Goal: Navigation & Orientation: Find specific page/section

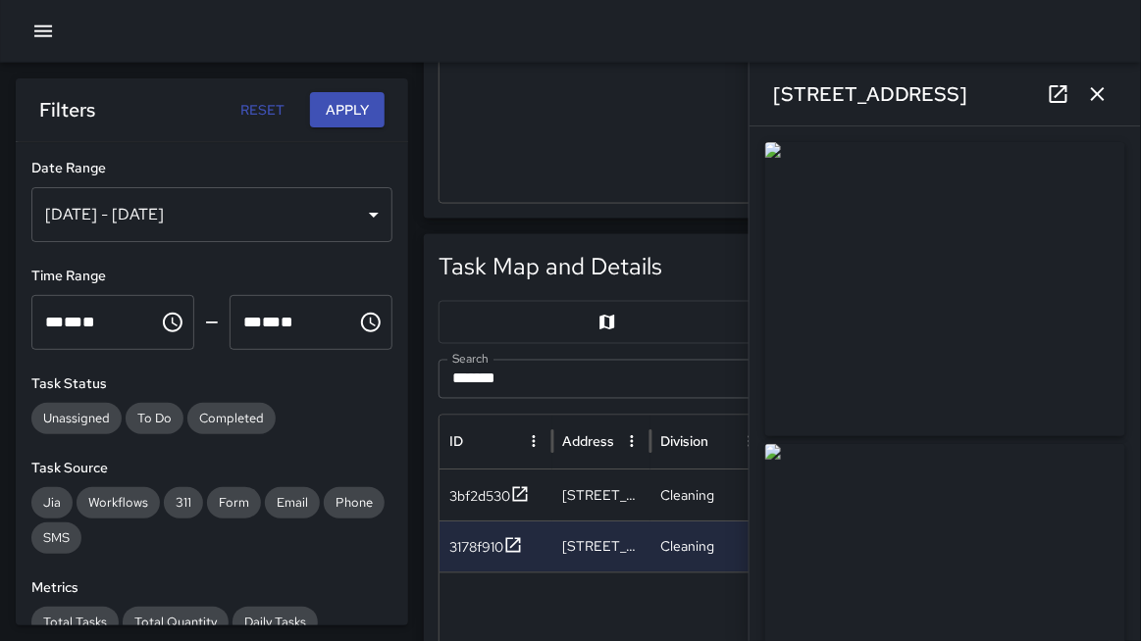
scroll to position [189, 0]
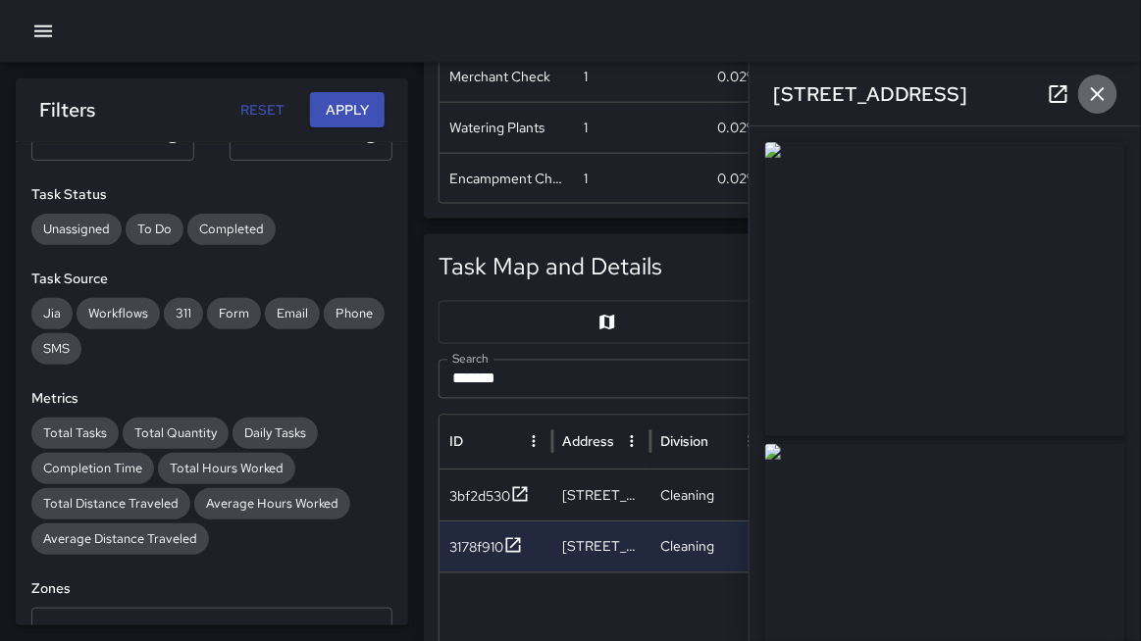
click at [1099, 95] on icon "button" at bounding box center [1098, 94] width 14 height 14
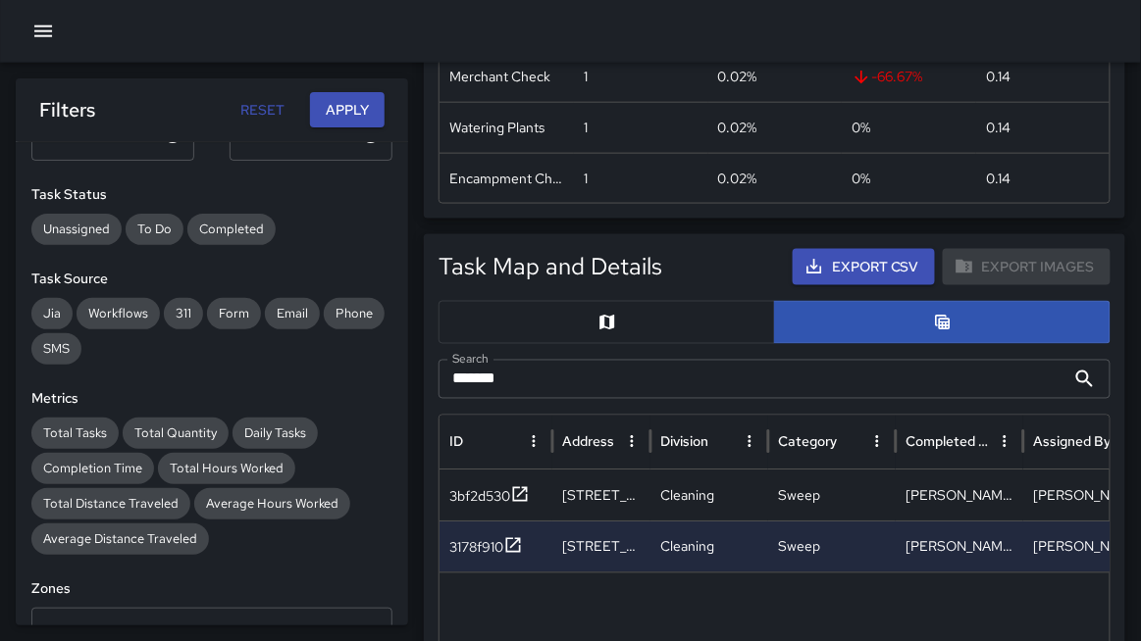
click at [33, 38] on icon "button" at bounding box center [43, 32] width 24 height 24
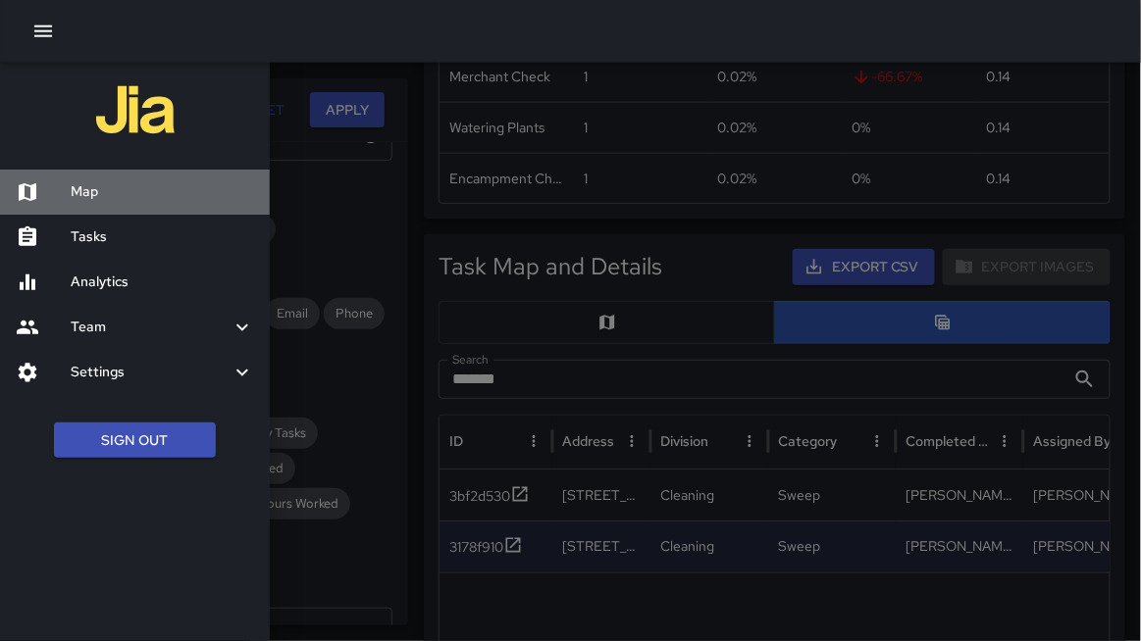
drag, startPoint x: 85, startPoint y: 185, endPoint x: 552, endPoint y: 322, distance: 486.4
click at [87, 186] on h6 "Map" at bounding box center [162, 192] width 183 height 22
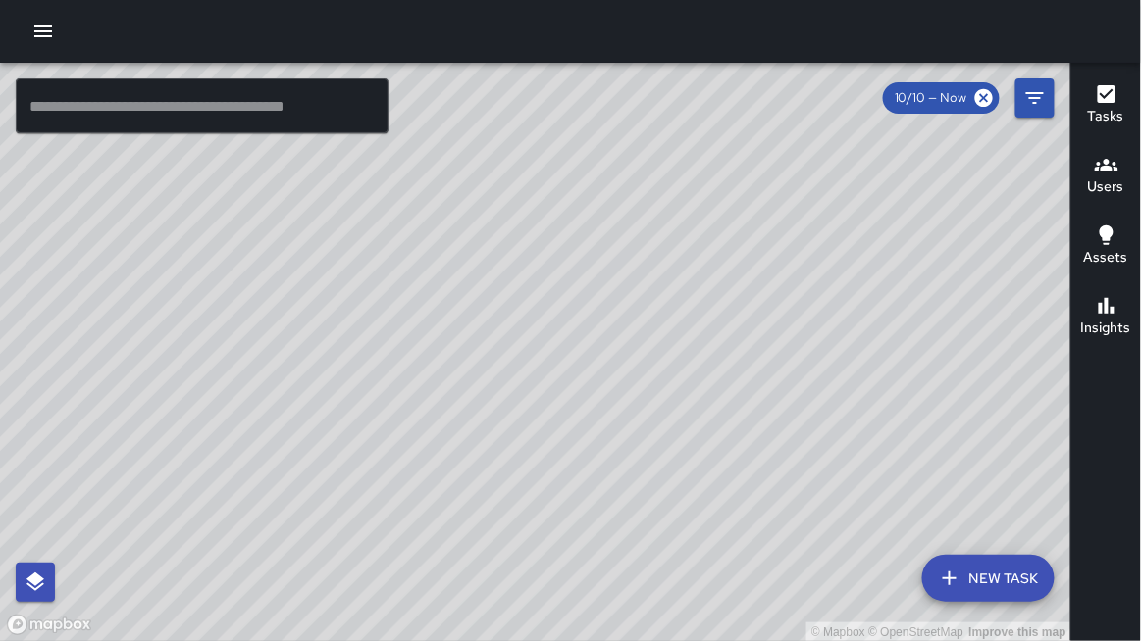
drag, startPoint x: 381, startPoint y: 351, endPoint x: 474, endPoint y: 347, distance: 93.3
click at [474, 345] on div "© Mapbox © OpenStreetMap Improve this map" at bounding box center [535, 353] width 1071 height 580
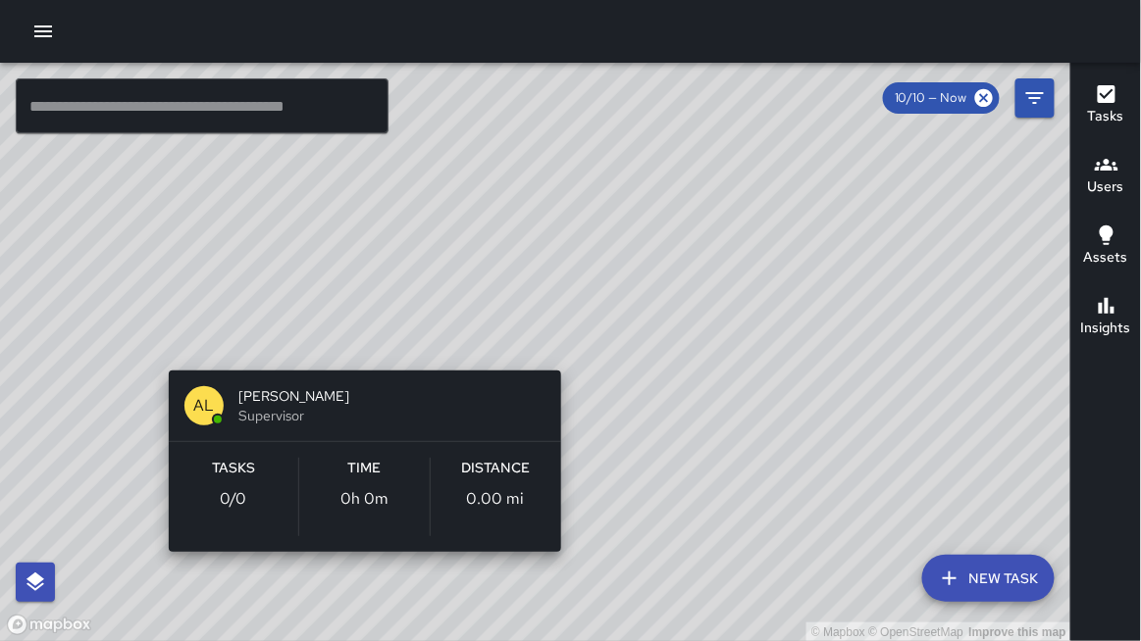
drag, startPoint x: 157, startPoint y: 243, endPoint x: 132, endPoint y: 333, distance: 93.5
click at [151, 378] on div "© Mapbox © OpenStreetMap Improve this map AL [PERSON_NAME] Supervisor Tasks 0 /…" at bounding box center [535, 353] width 1071 height 580
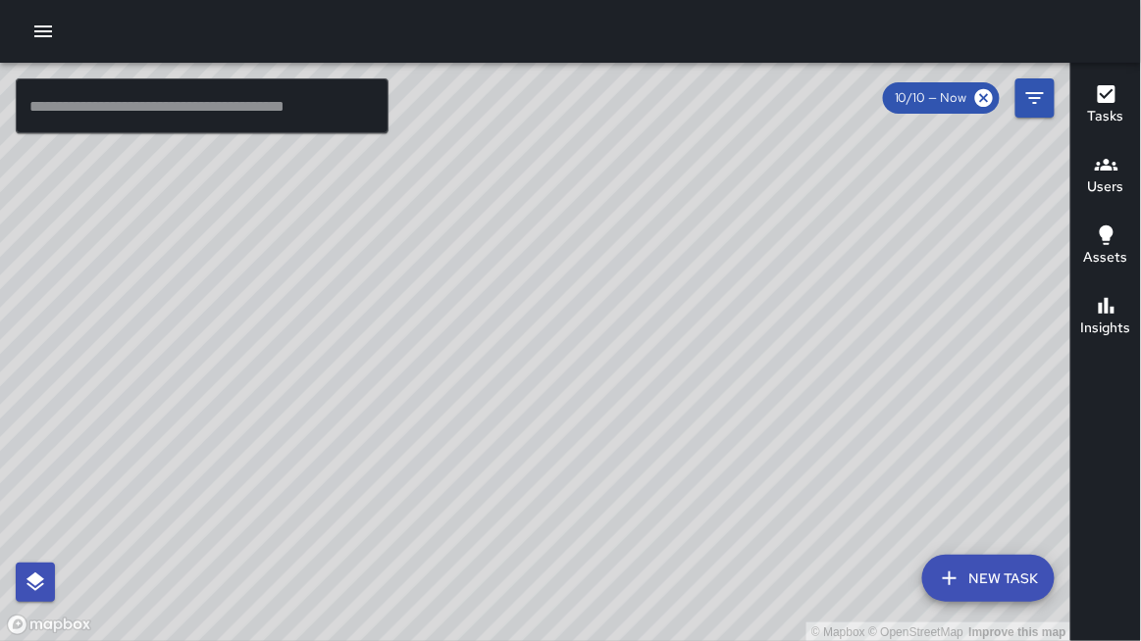
drag, startPoint x: 144, startPoint y: 243, endPoint x: 244, endPoint y: 257, distance: 101.0
click at [265, 259] on div "© Mapbox © OpenStreetMap Improve this map" at bounding box center [535, 353] width 1071 height 580
drag, startPoint x: 246, startPoint y: 259, endPoint x: 282, endPoint y: 244, distance: 39.2
click at [282, 244] on div "© Mapbox © OpenStreetMap Improve this map" at bounding box center [535, 353] width 1071 height 580
drag, startPoint x: 299, startPoint y: 335, endPoint x: 300, endPoint y: 274, distance: 61.8
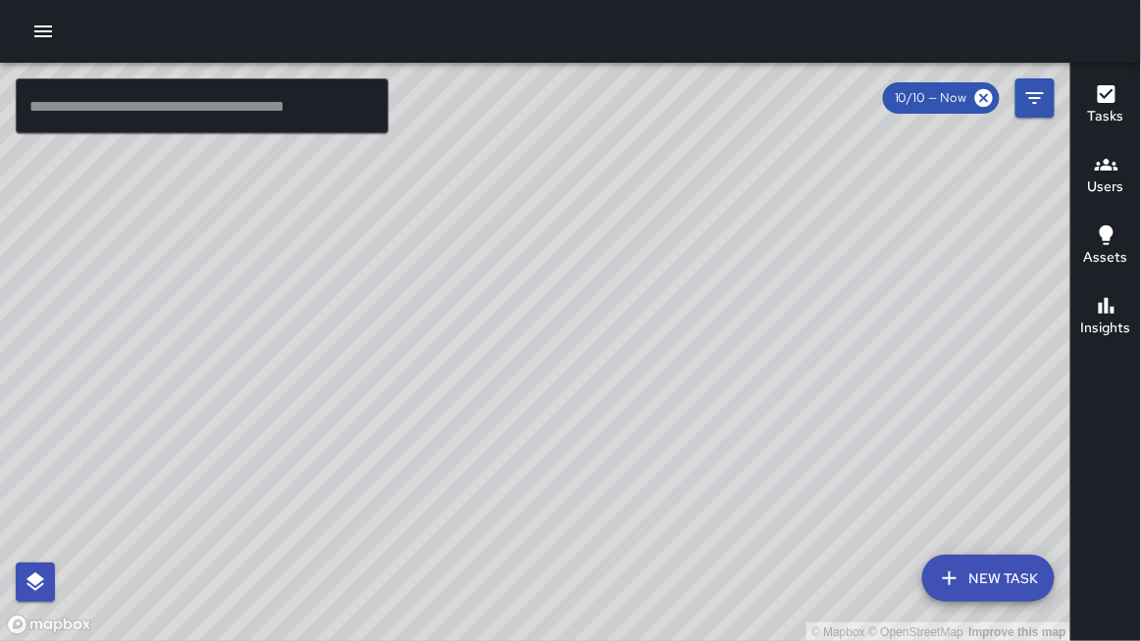
click at [299, 273] on div "© Mapbox © OpenStreetMap Improve this map" at bounding box center [535, 353] width 1071 height 580
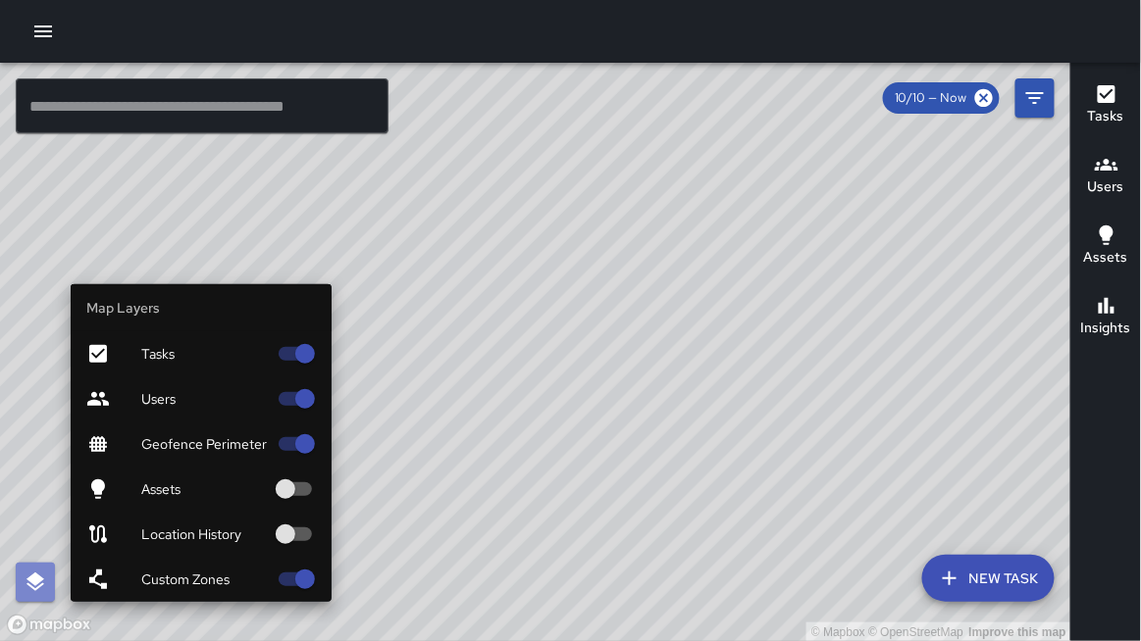
click at [30, 581] on icon "button" at bounding box center [35, 582] width 18 height 19
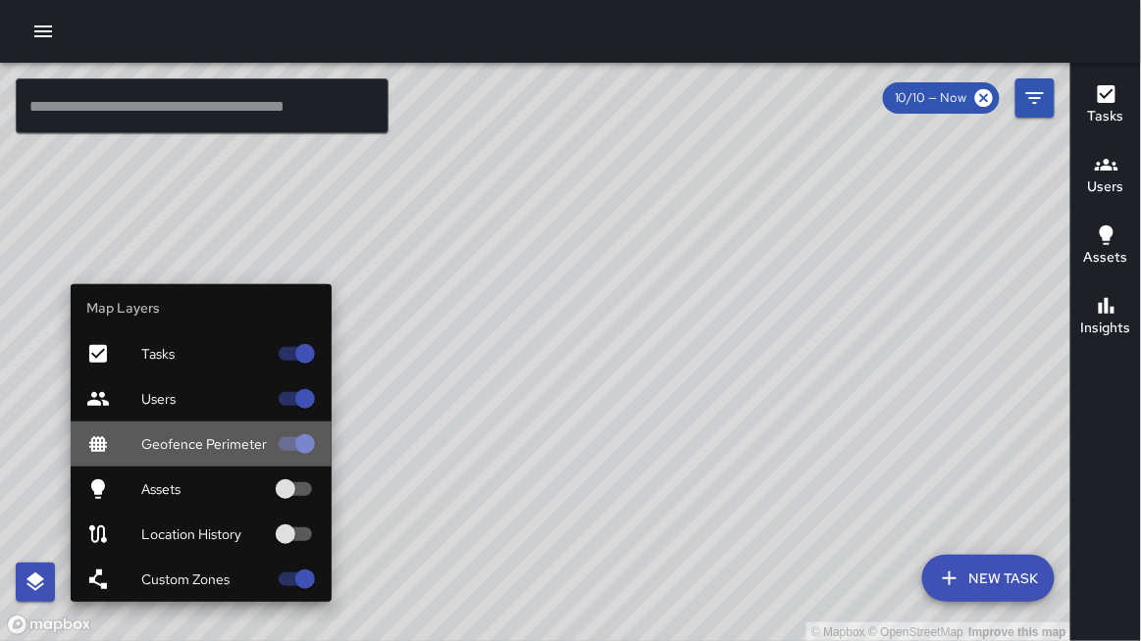
click at [155, 440] on span "Geofence Perimeter" at bounding box center [204, 445] width 126 height 20
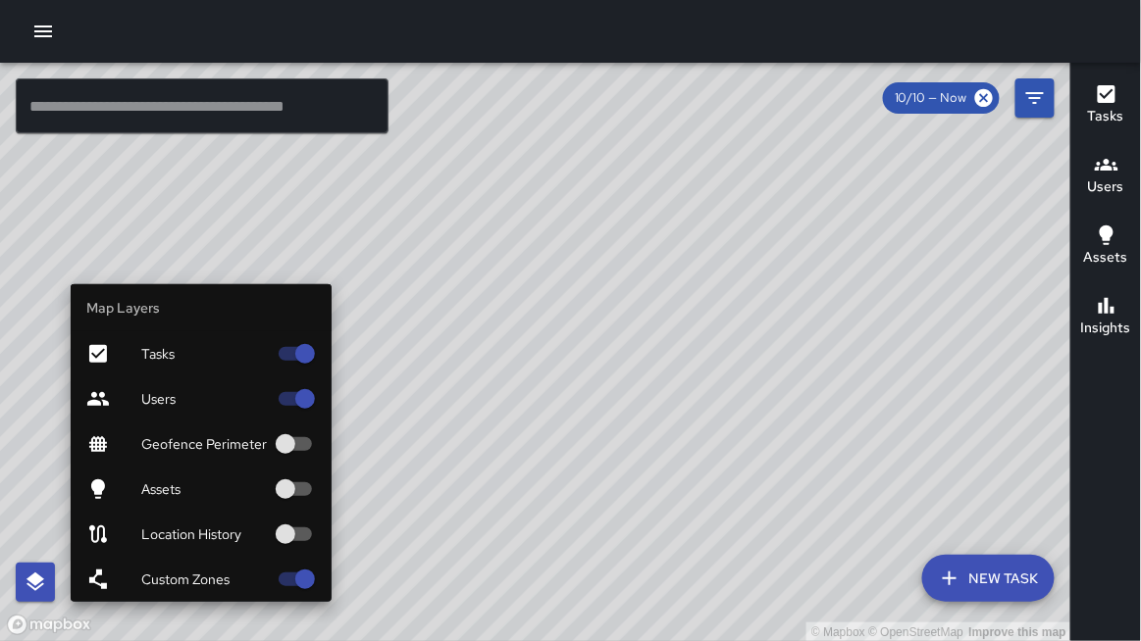
click at [155, 440] on span "Geofence Perimeter" at bounding box center [204, 445] width 126 height 20
click at [231, 409] on span "Users" at bounding box center [204, 399] width 126 height 20
